Goal: Information Seeking & Learning: Understand process/instructions

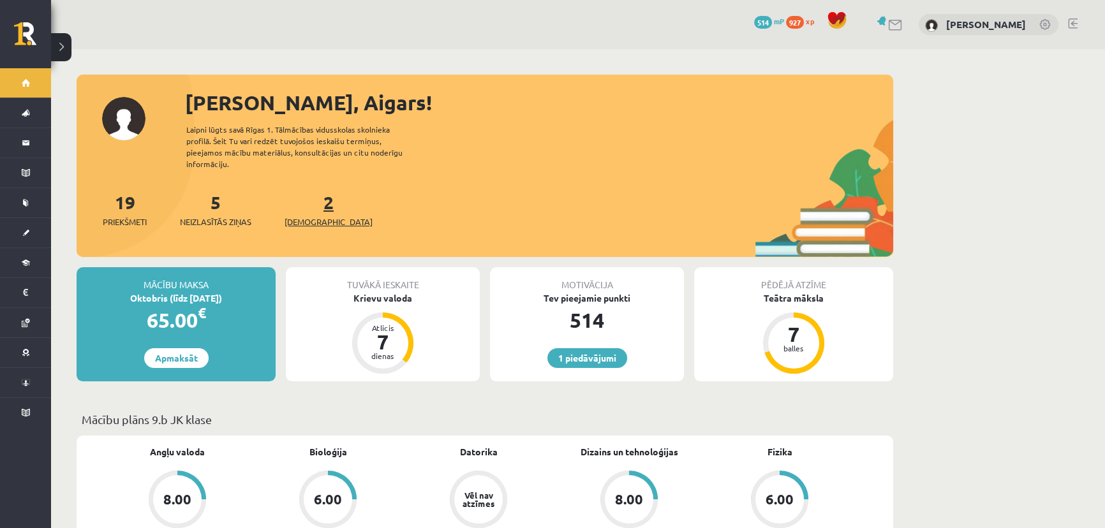
click at [306, 191] on link "2 Ieskaites" at bounding box center [329, 210] width 88 height 38
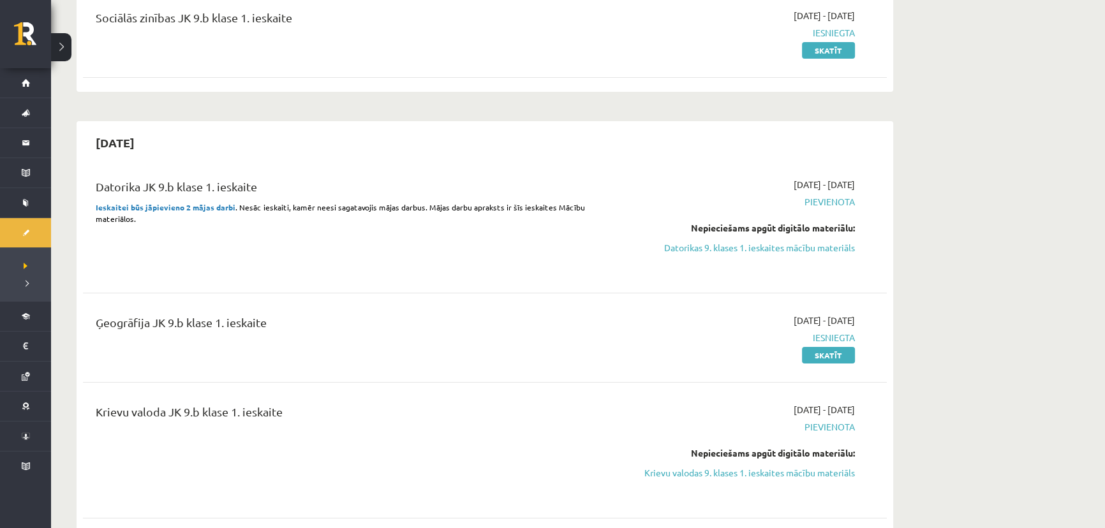
scroll to position [232, 0]
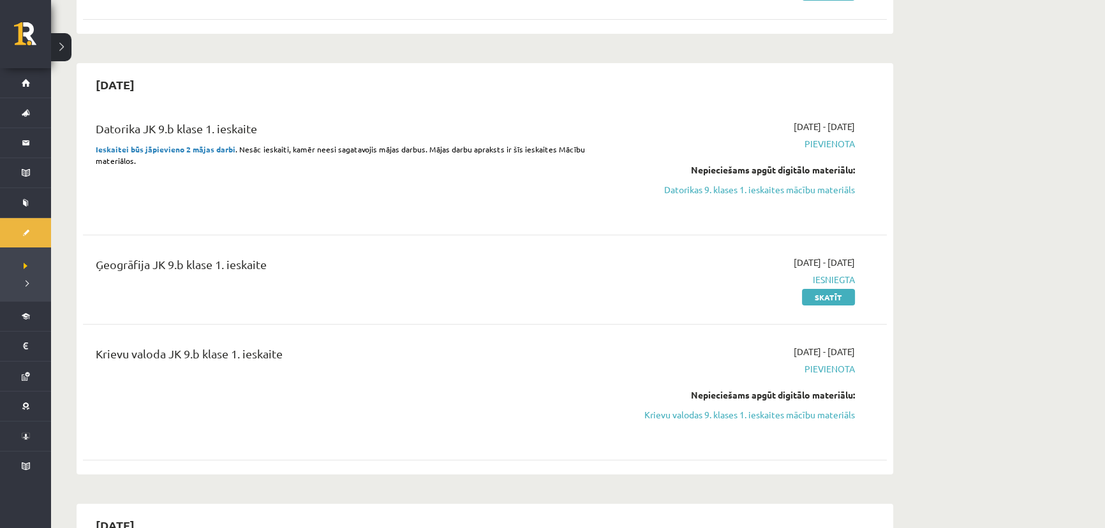
click at [198, 135] on div "Datorika JK 9.b klase 1. ieskaite" at bounding box center [346, 132] width 500 height 24
drag, startPoint x: 93, startPoint y: 145, endPoint x: 230, endPoint y: 152, distance: 137.4
click at [230, 152] on div "Datorika JK 9.b klase 1. ieskaite Ieskaitei būs jāpievieno 2 mājas darbi . Nesā…" at bounding box center [345, 167] width 519 height 94
click at [206, 187] on div "Datorika JK 9.b klase 1. ieskaite Ieskaitei būs jāpievieno 2 mājas darbi . Nesā…" at bounding box center [345, 167] width 519 height 94
